Goal: Task Accomplishment & Management: Complete application form

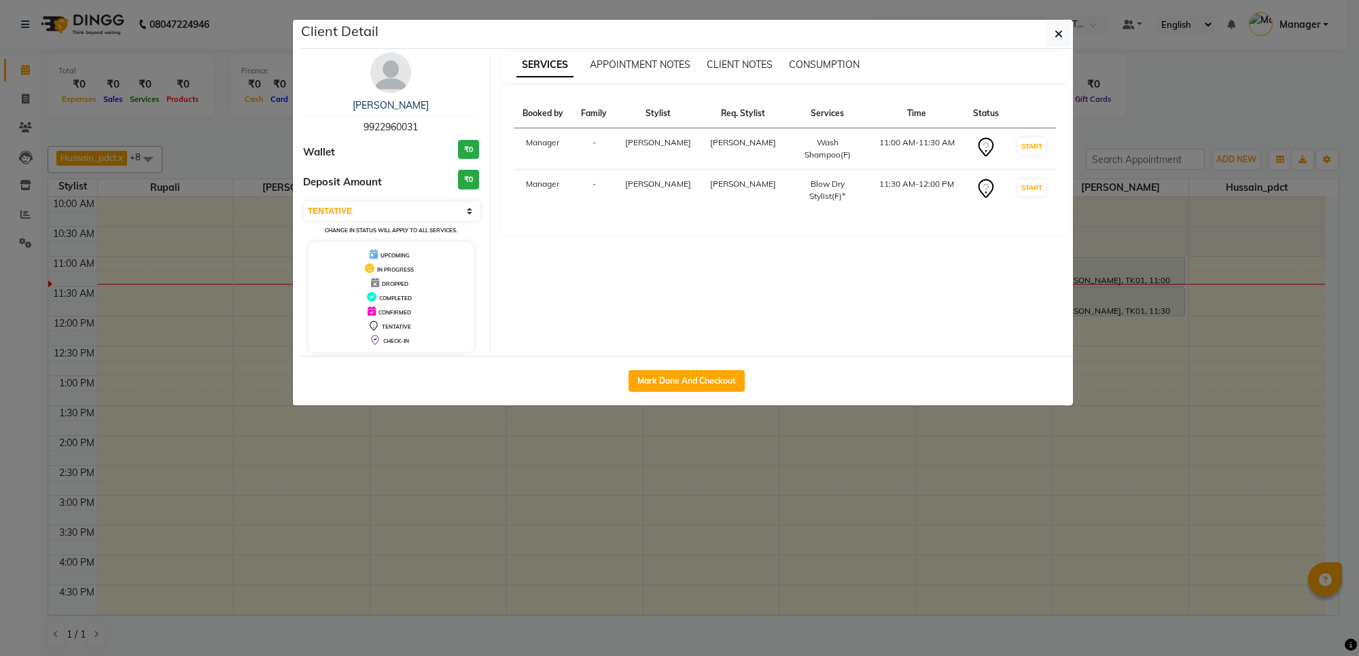
select select "7"
click at [1052, 37] on button "button" at bounding box center [1059, 34] width 26 height 26
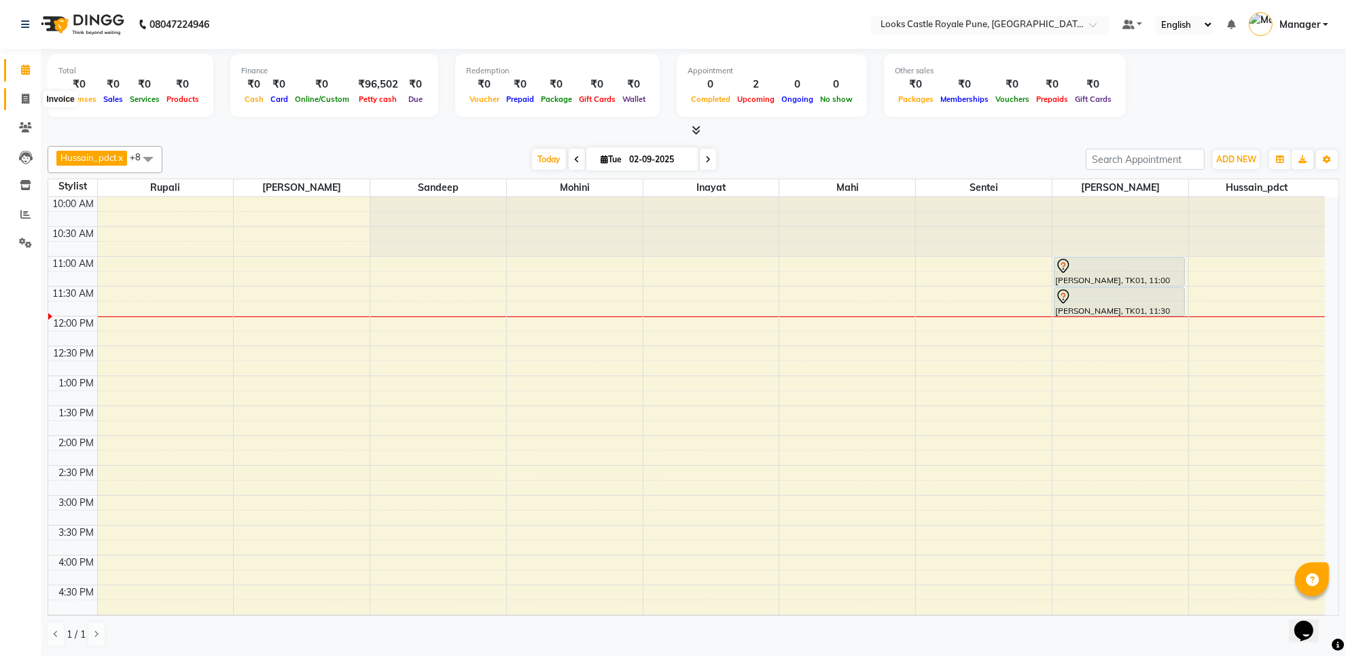
click at [20, 93] on span at bounding box center [26, 100] width 24 height 16
select select "5915"
select select "service"
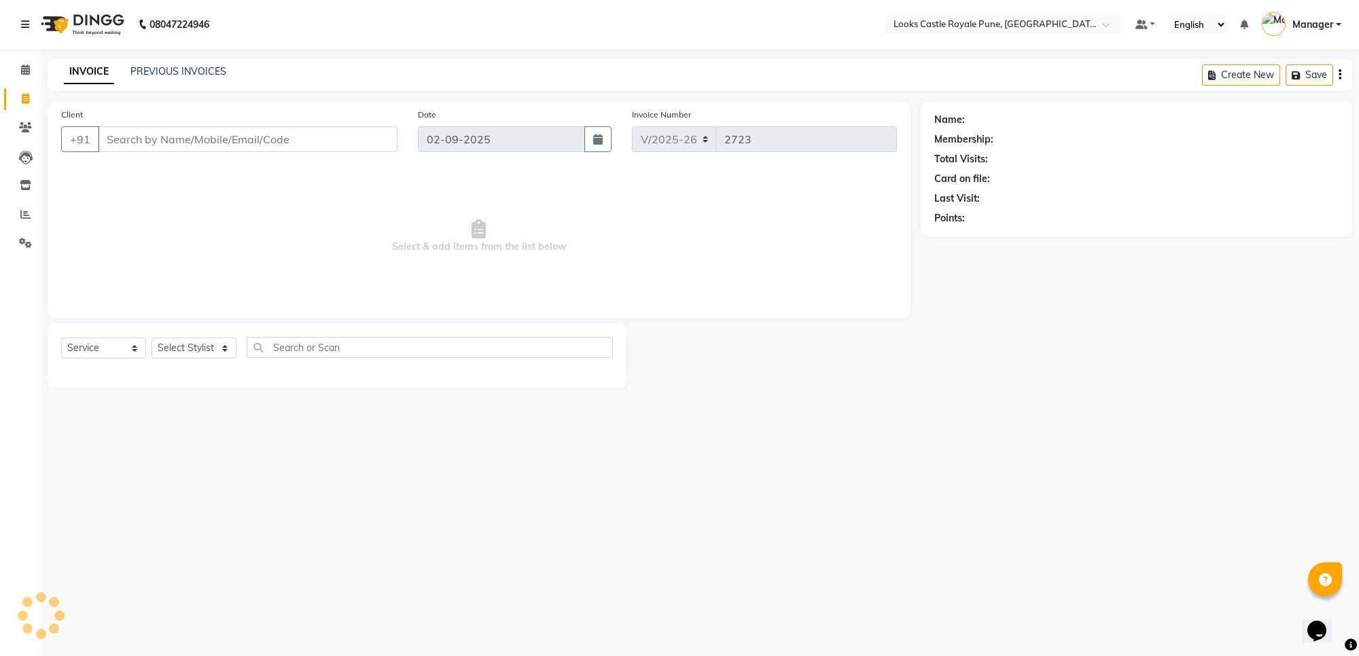
click at [257, 145] on input "Client" at bounding box center [248, 139] width 300 height 26
type input "9922960031"
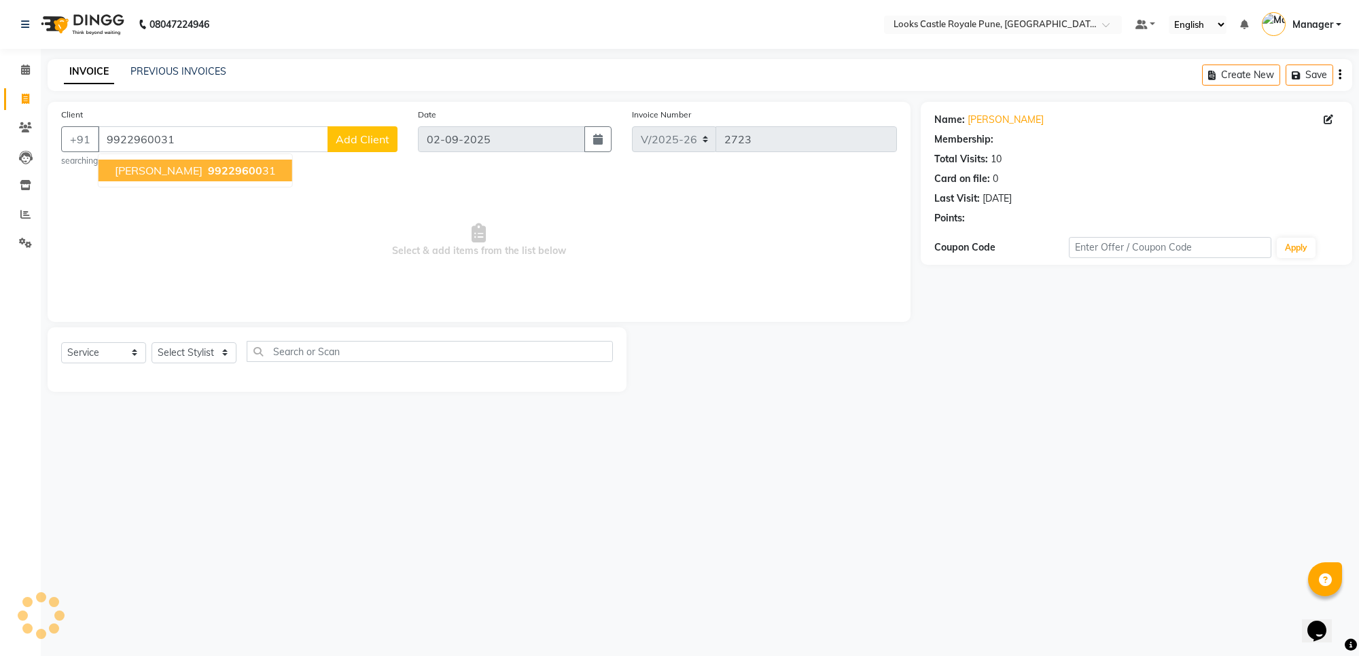
select select "1: Object"
click at [202, 167] on span "[PERSON_NAME]" at bounding box center [159, 171] width 88 height 14
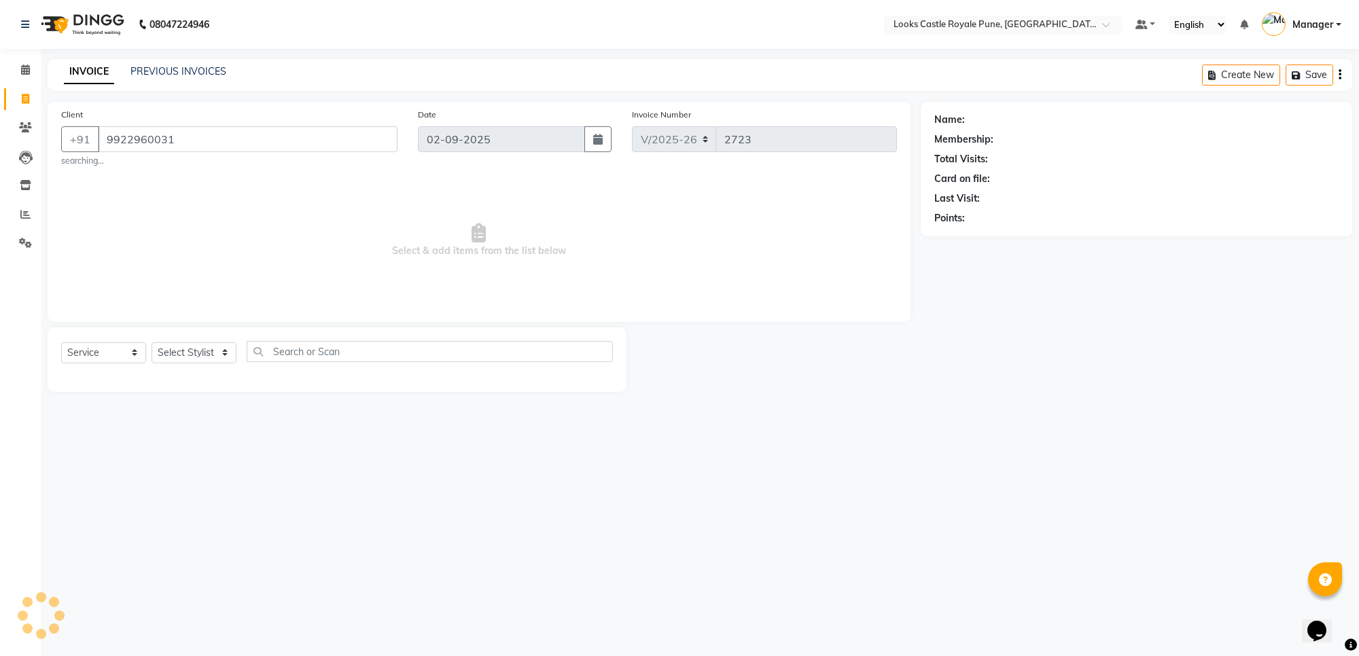
select select "1: Object"
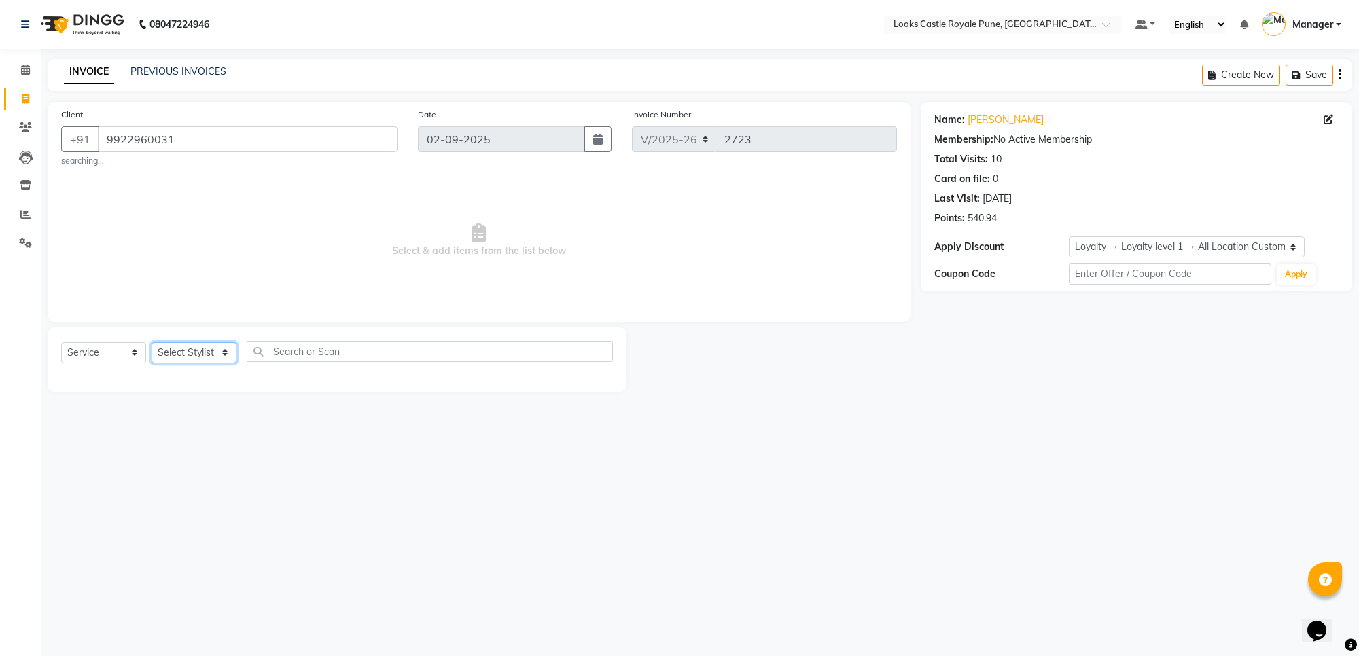
click at [201, 352] on select "Select Stylist Akshay [PERSON_NAME] [PERSON_NAME] [PERSON_NAME] Danish [PERSON_…" at bounding box center [194, 352] width 85 height 21
select select "71316"
click at [152, 342] on select "Select Stylist Akshay [PERSON_NAME] [PERSON_NAME] [PERSON_NAME] Danish [PERSON_…" at bounding box center [194, 352] width 85 height 21
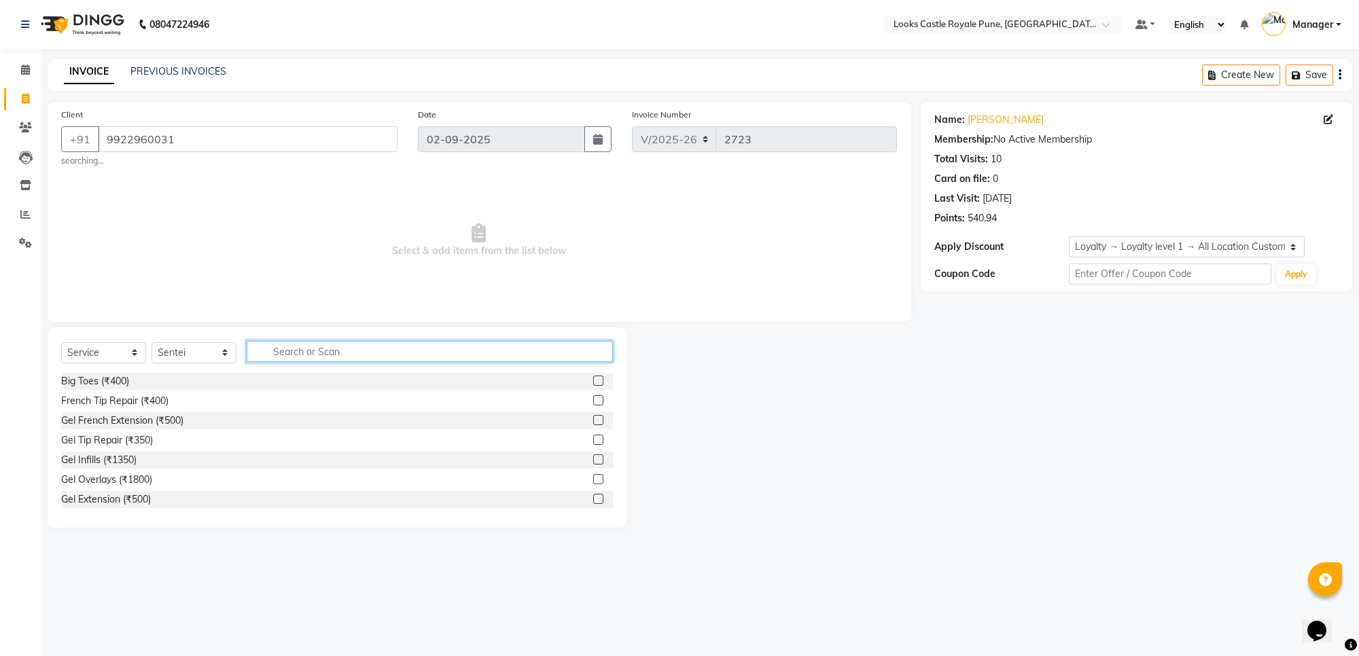
click at [313, 357] on input "text" at bounding box center [430, 351] width 366 height 21
type input "wash"
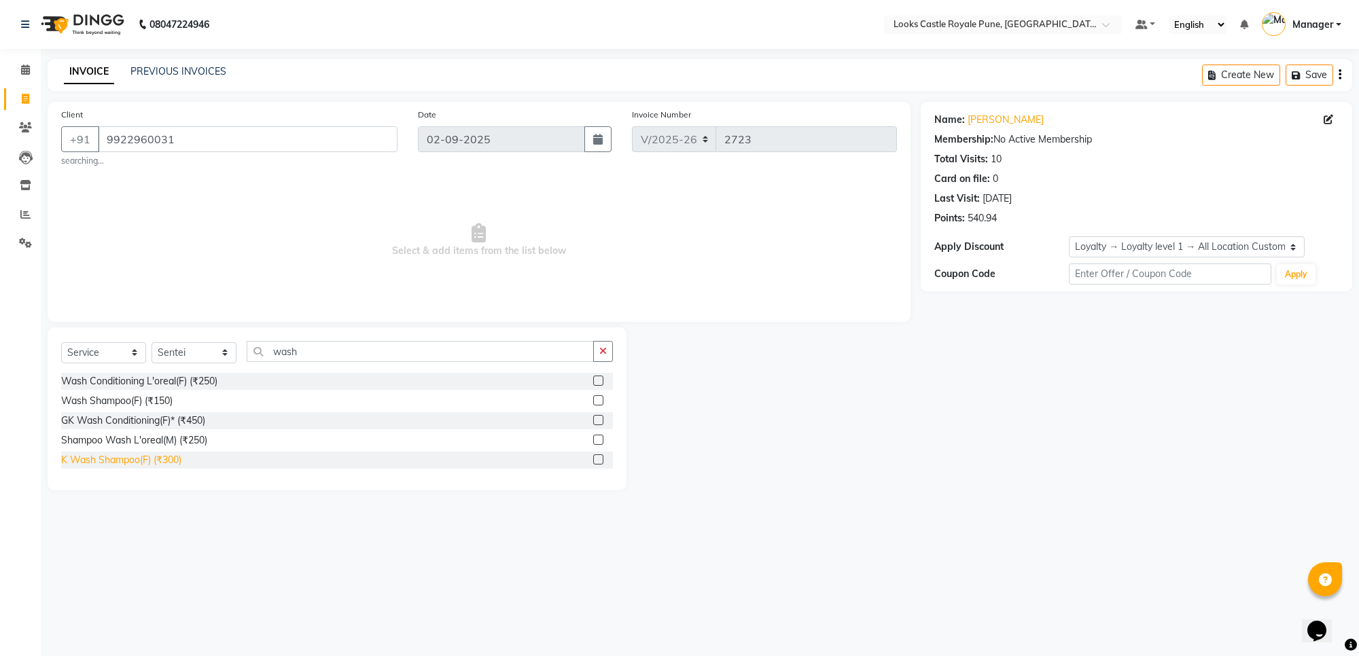
click at [105, 459] on div "K Wash Shampoo(F) (₹300)" at bounding box center [121, 460] width 120 height 14
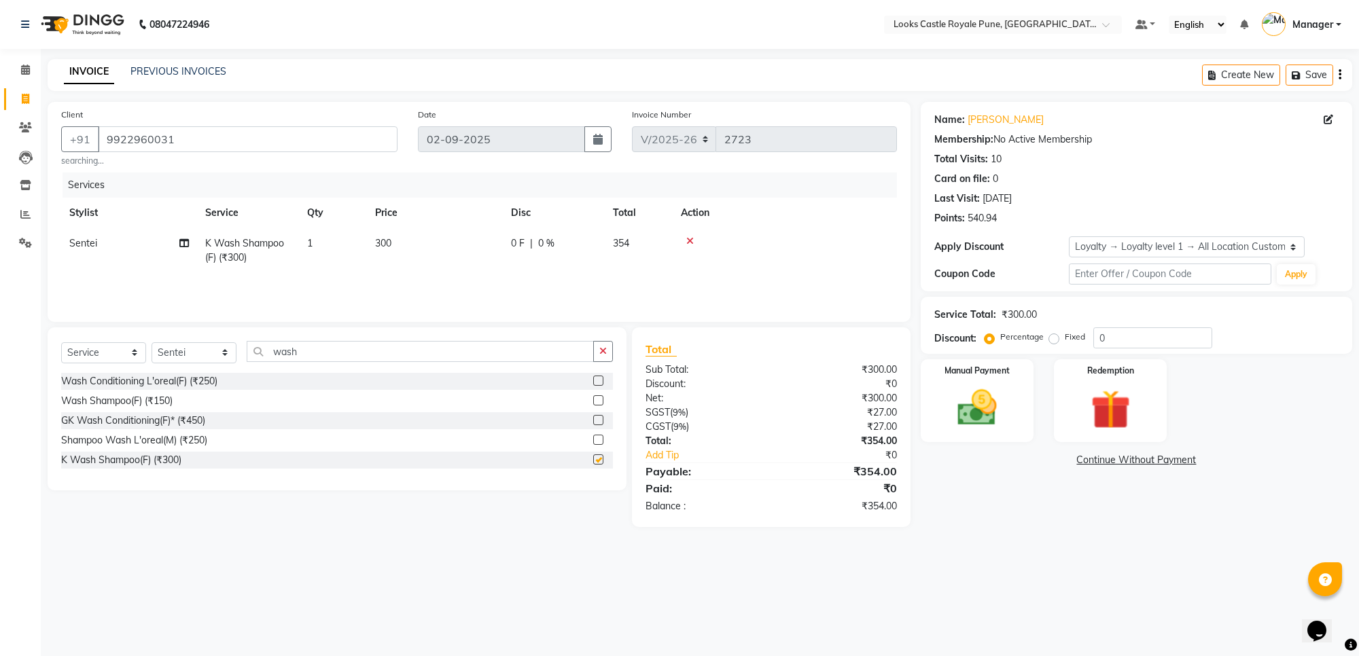
checkbox input "false"
click at [605, 344] on button "button" at bounding box center [603, 351] width 20 height 21
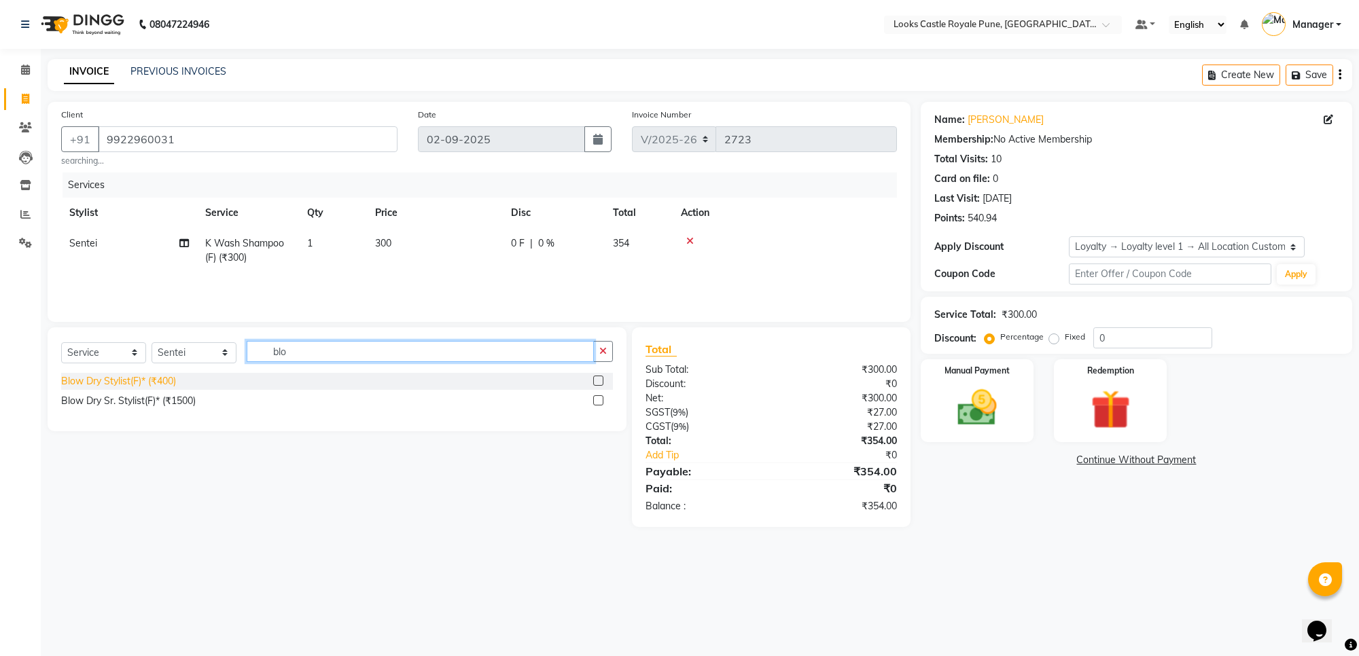
type input "blo"
click at [141, 376] on div "Blow Dry Stylist(F)* (₹400)" at bounding box center [118, 381] width 115 height 14
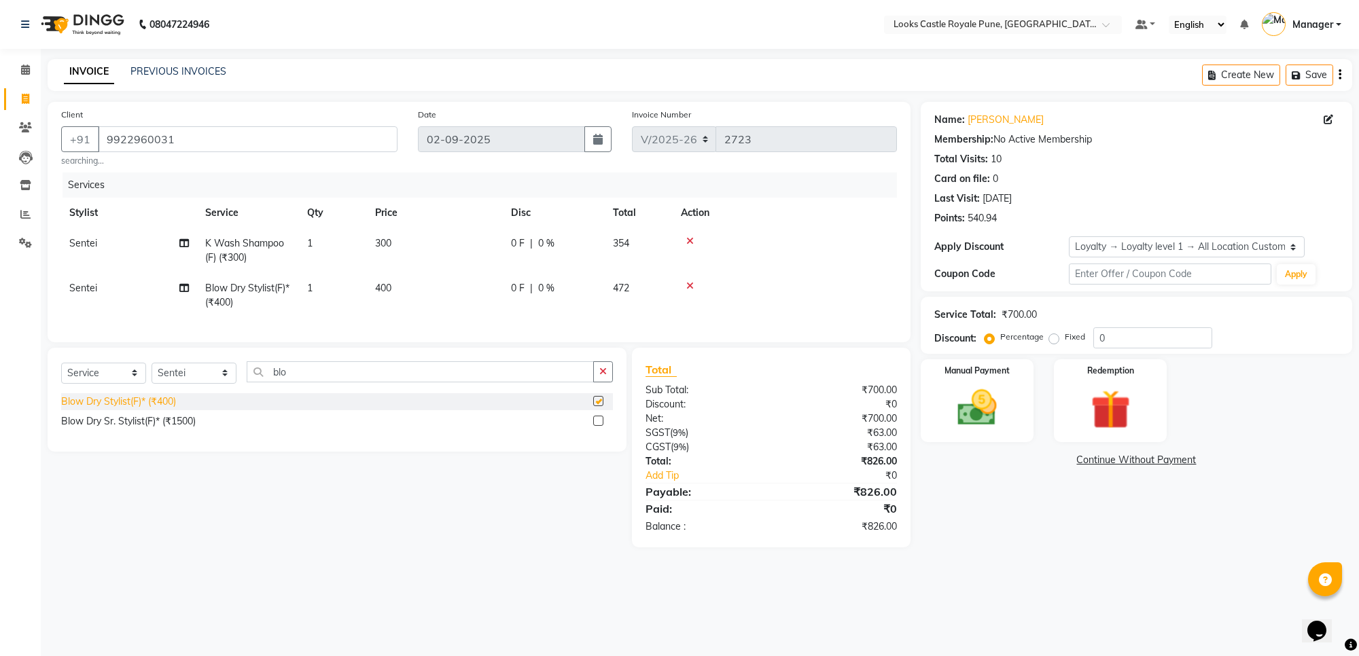
checkbox input "false"
click at [405, 236] on td "300" at bounding box center [435, 250] width 136 height 45
select select "71316"
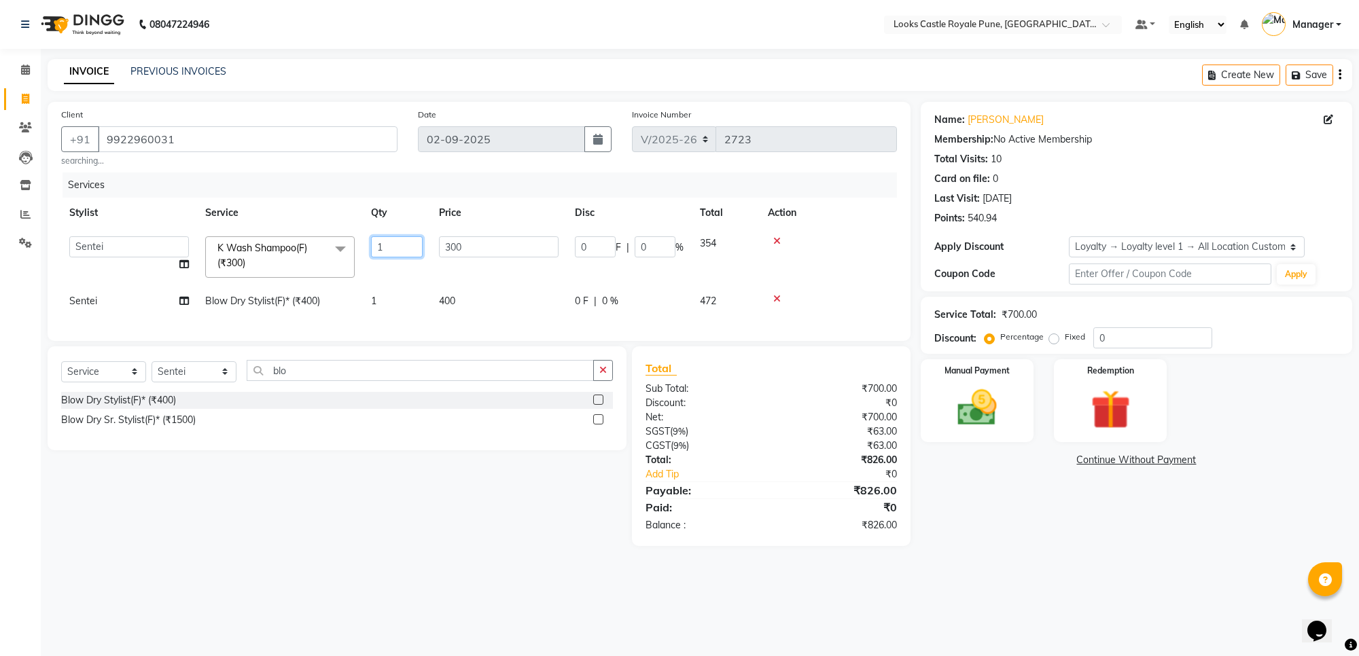
click at [405, 236] on input "1" at bounding box center [397, 246] width 52 height 21
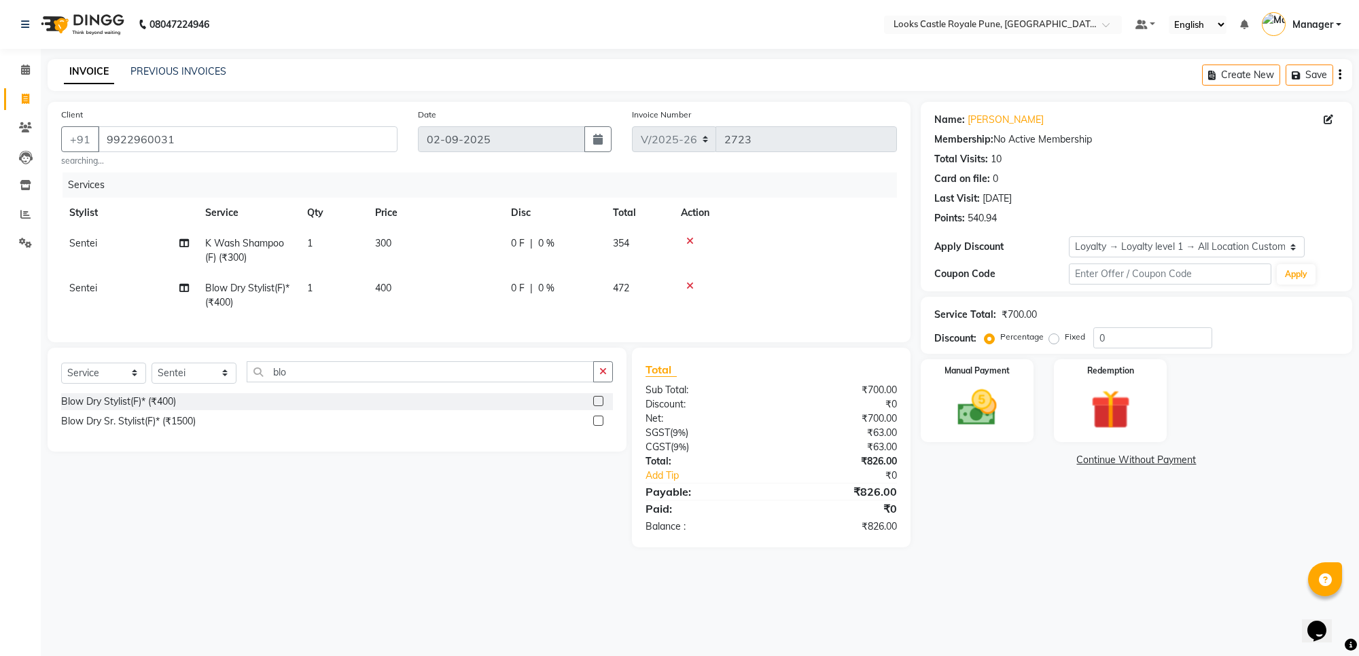
click at [463, 245] on td "300" at bounding box center [435, 250] width 136 height 45
select select "71316"
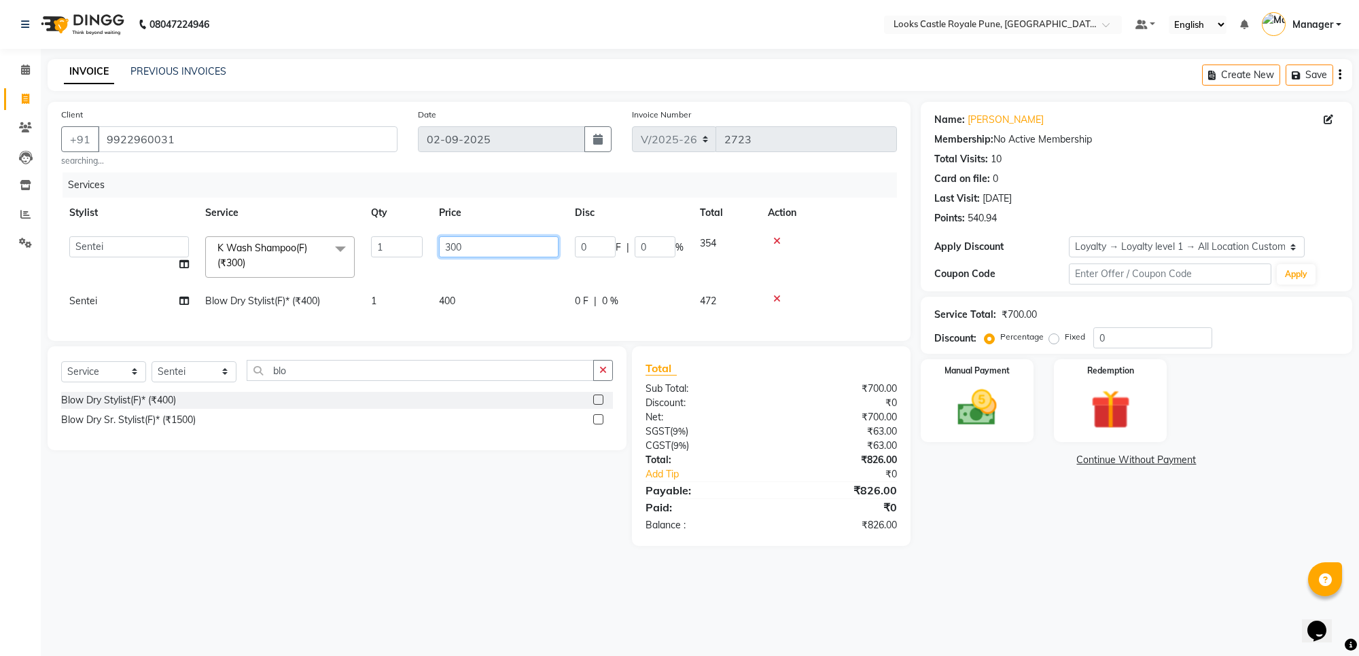
click at [467, 248] on input "300" at bounding box center [499, 246] width 120 height 21
type input "3"
type input "550"
click at [778, 238] on div at bounding box center [828, 241] width 121 height 10
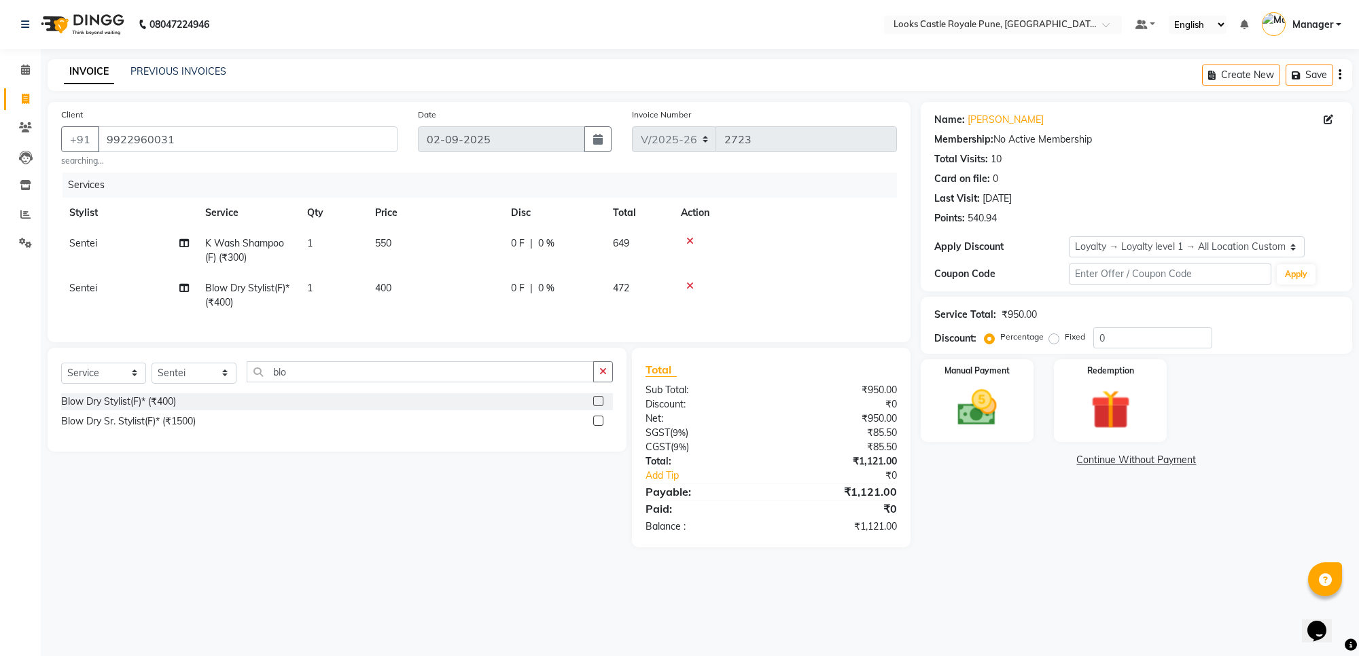
click at [396, 289] on td "400" at bounding box center [435, 295] width 136 height 45
select select "71316"
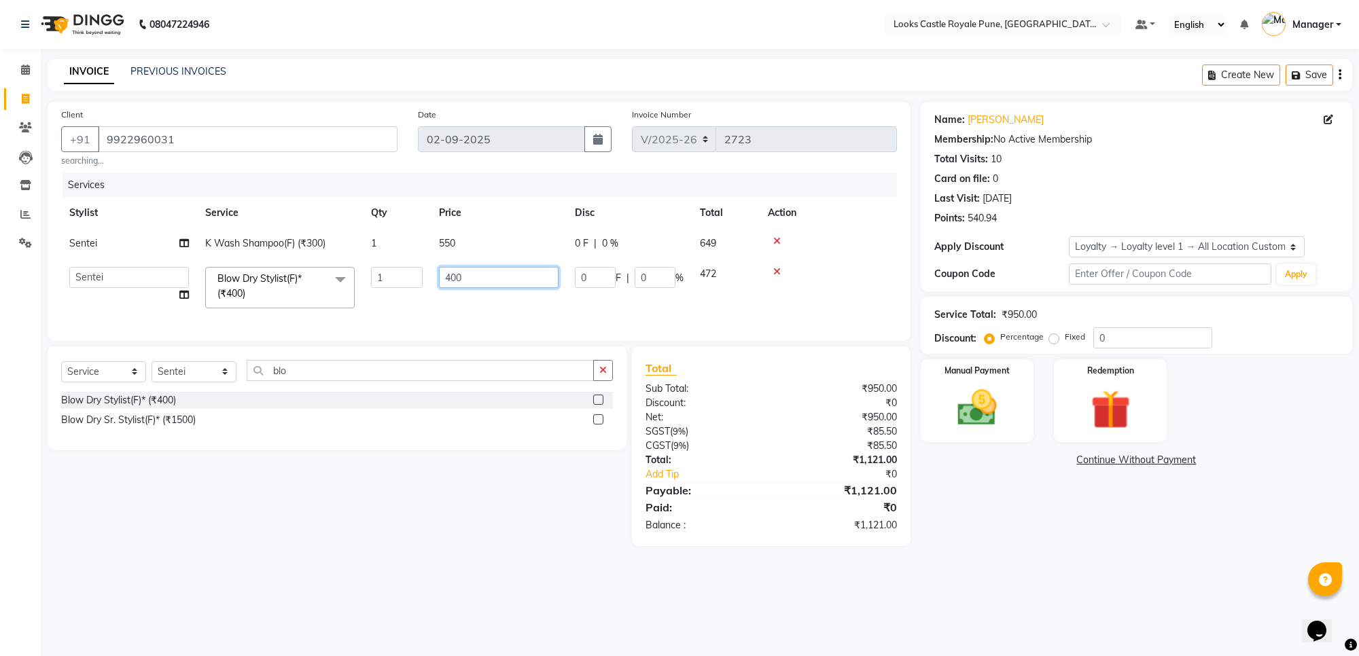
click at [472, 281] on input "400" at bounding box center [499, 277] width 120 height 21
type input "4"
type input "600"
click at [777, 270] on tbody "Sentei K Wash Shampoo(F) (₹300) 1 550 0 F | 0 % 649 Akshay [PERSON_NAME] [PERSO…" at bounding box center [479, 272] width 836 height 88
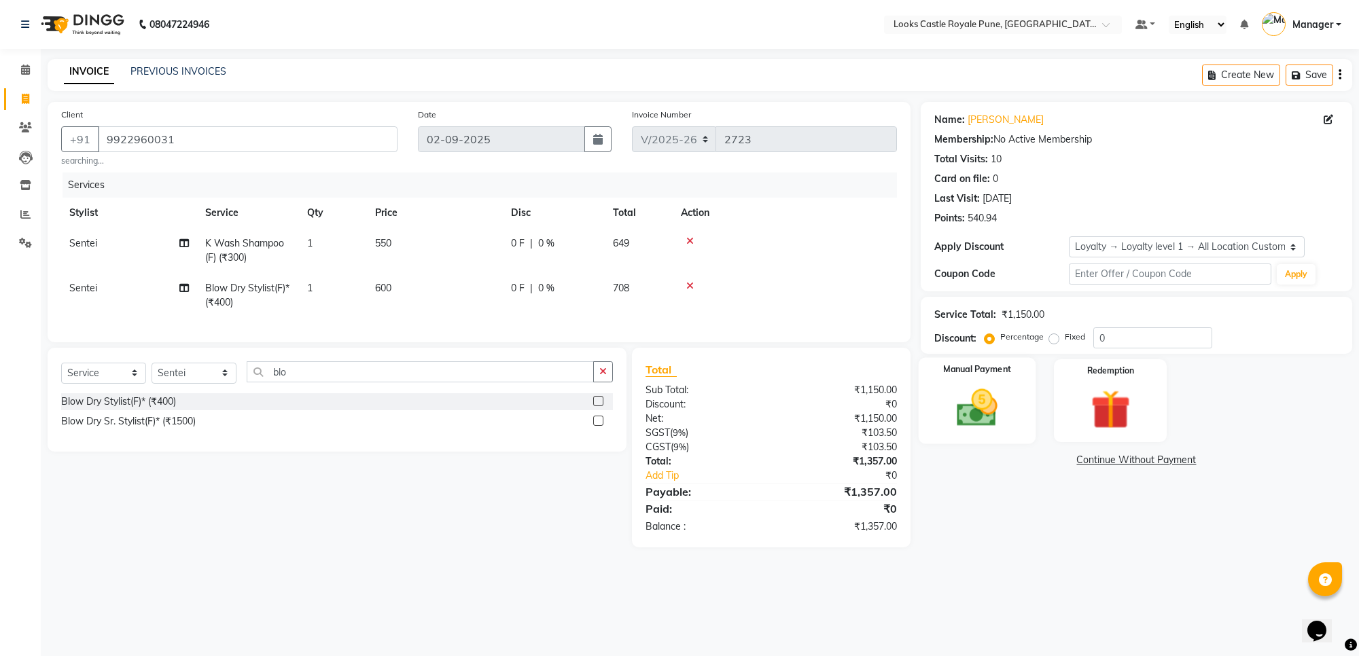
click at [980, 406] on img at bounding box center [977, 409] width 67 height 48
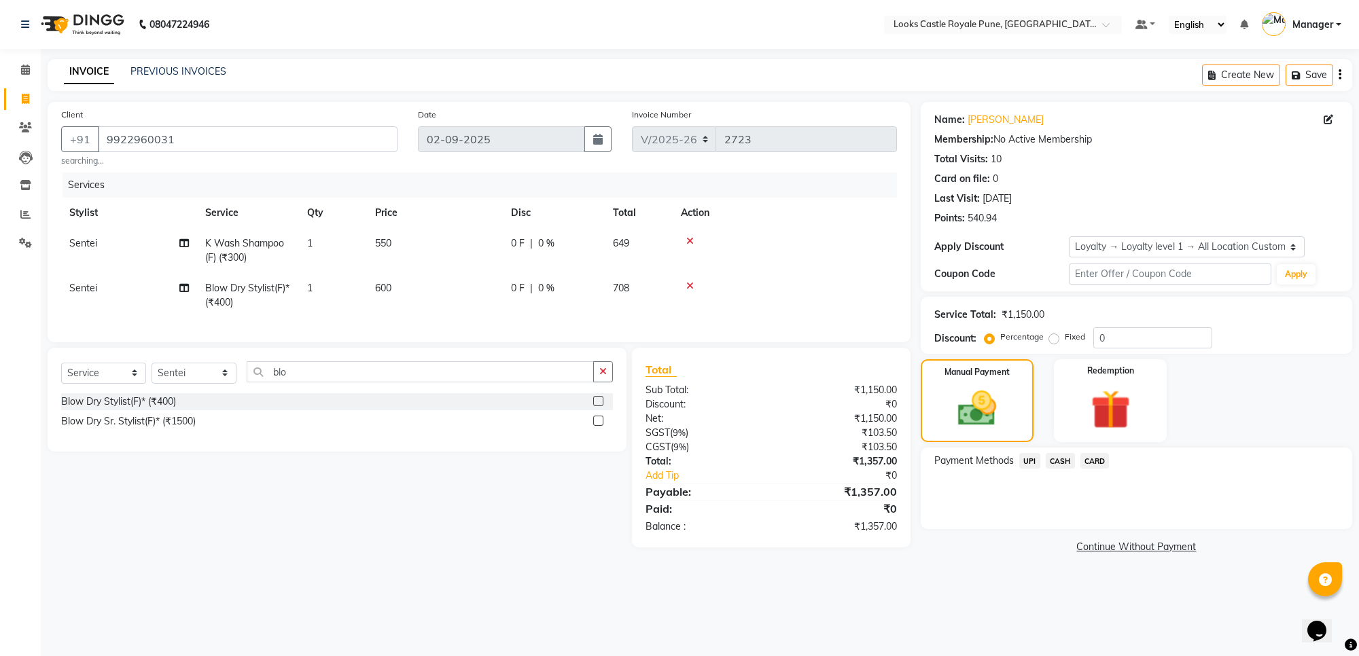
click at [1031, 460] on span "UPI" at bounding box center [1029, 461] width 21 height 16
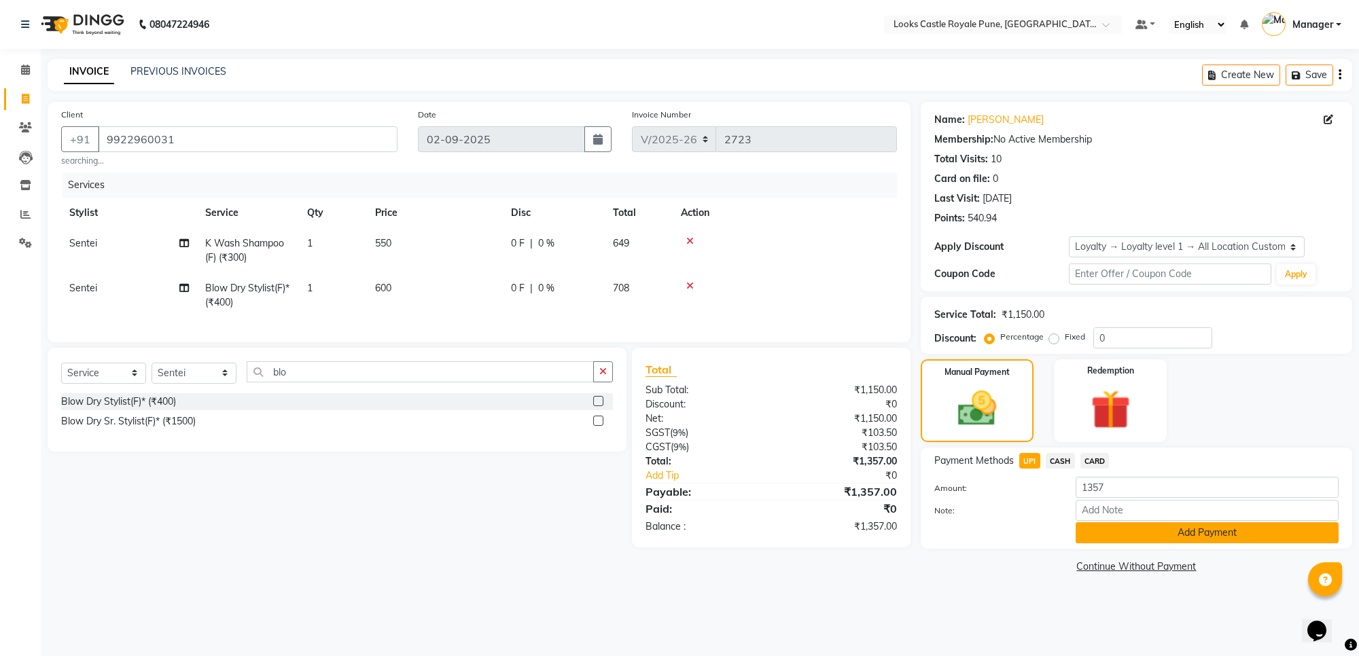
click at [1186, 533] on button "Add Payment" at bounding box center [1207, 533] width 263 height 21
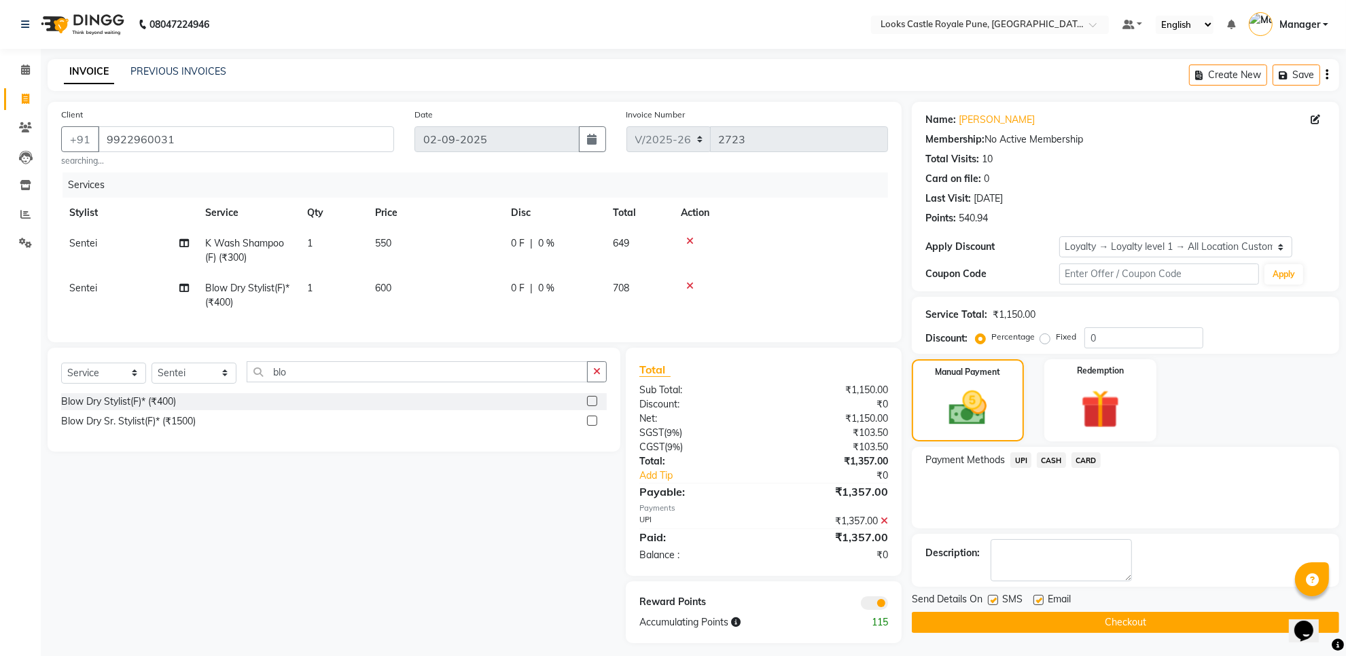
click at [1119, 624] on button "Checkout" at bounding box center [1125, 622] width 427 height 21
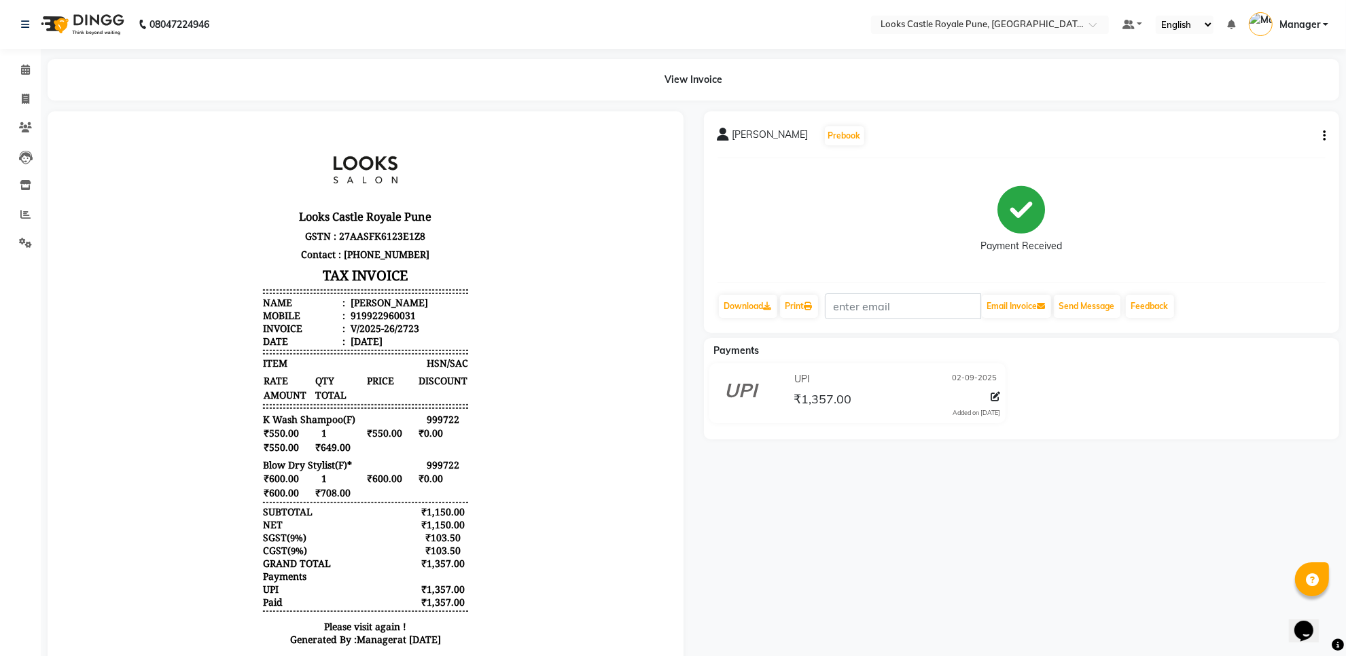
select select "service"
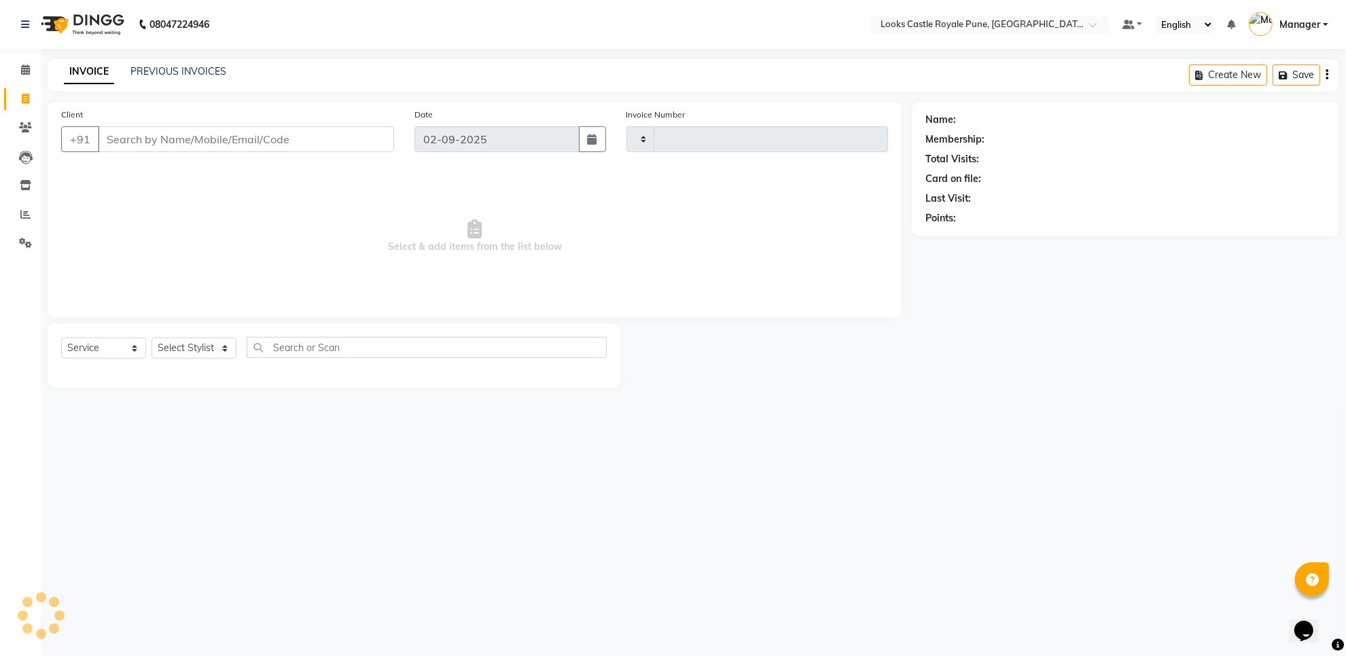
type input "2724"
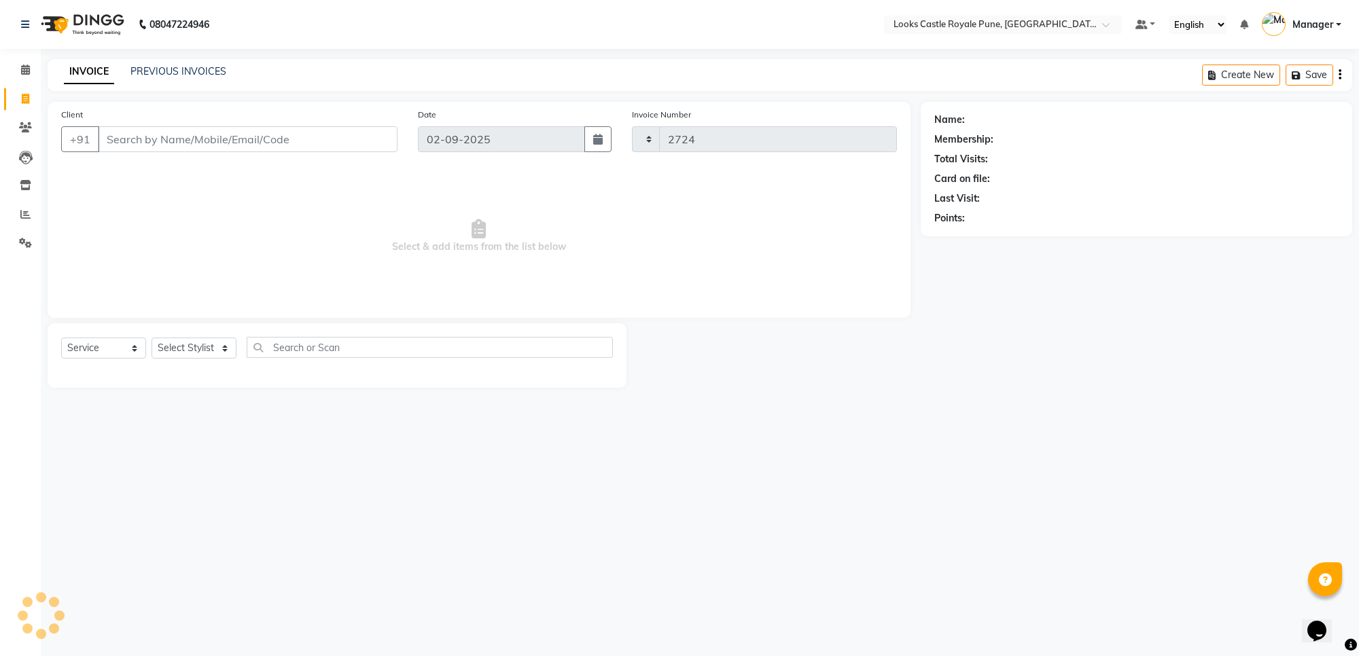
select select "5915"
click at [26, 70] on icon at bounding box center [25, 70] width 9 height 10
